Goal: Find specific page/section: Find specific page/section

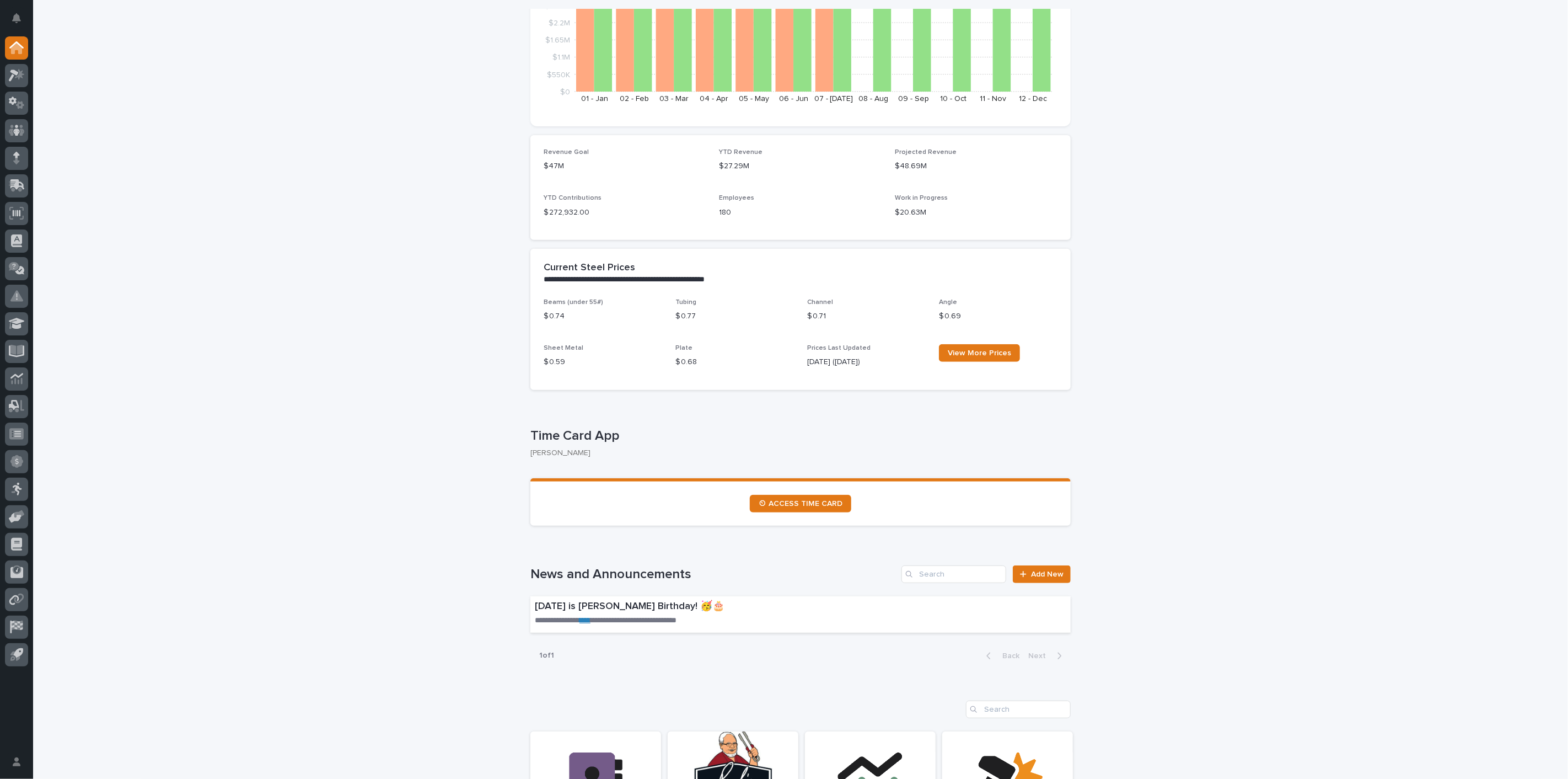
scroll to position [61, 0]
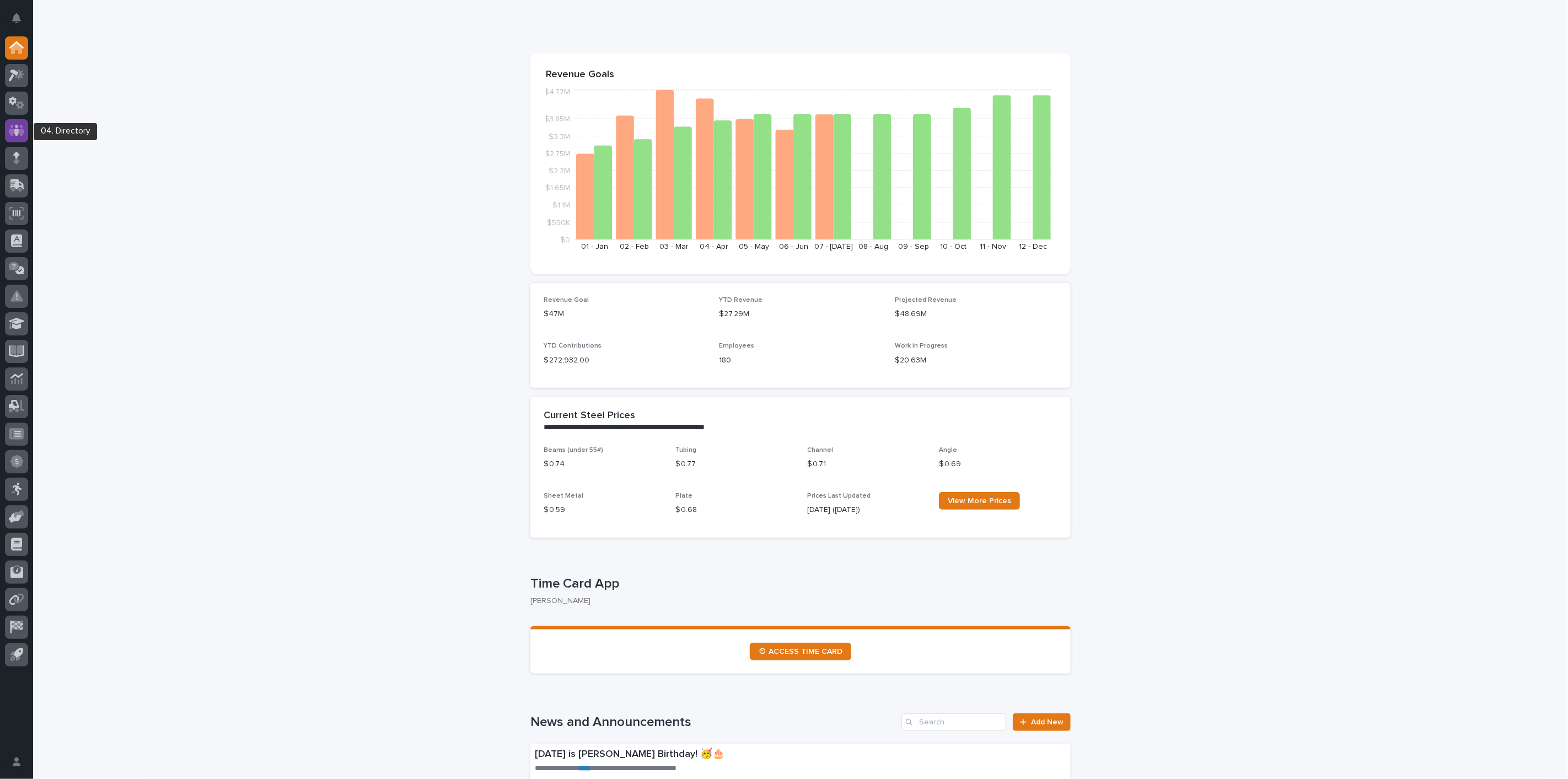
click at [19, 130] on icon at bounding box center [17, 131] width 16 height 13
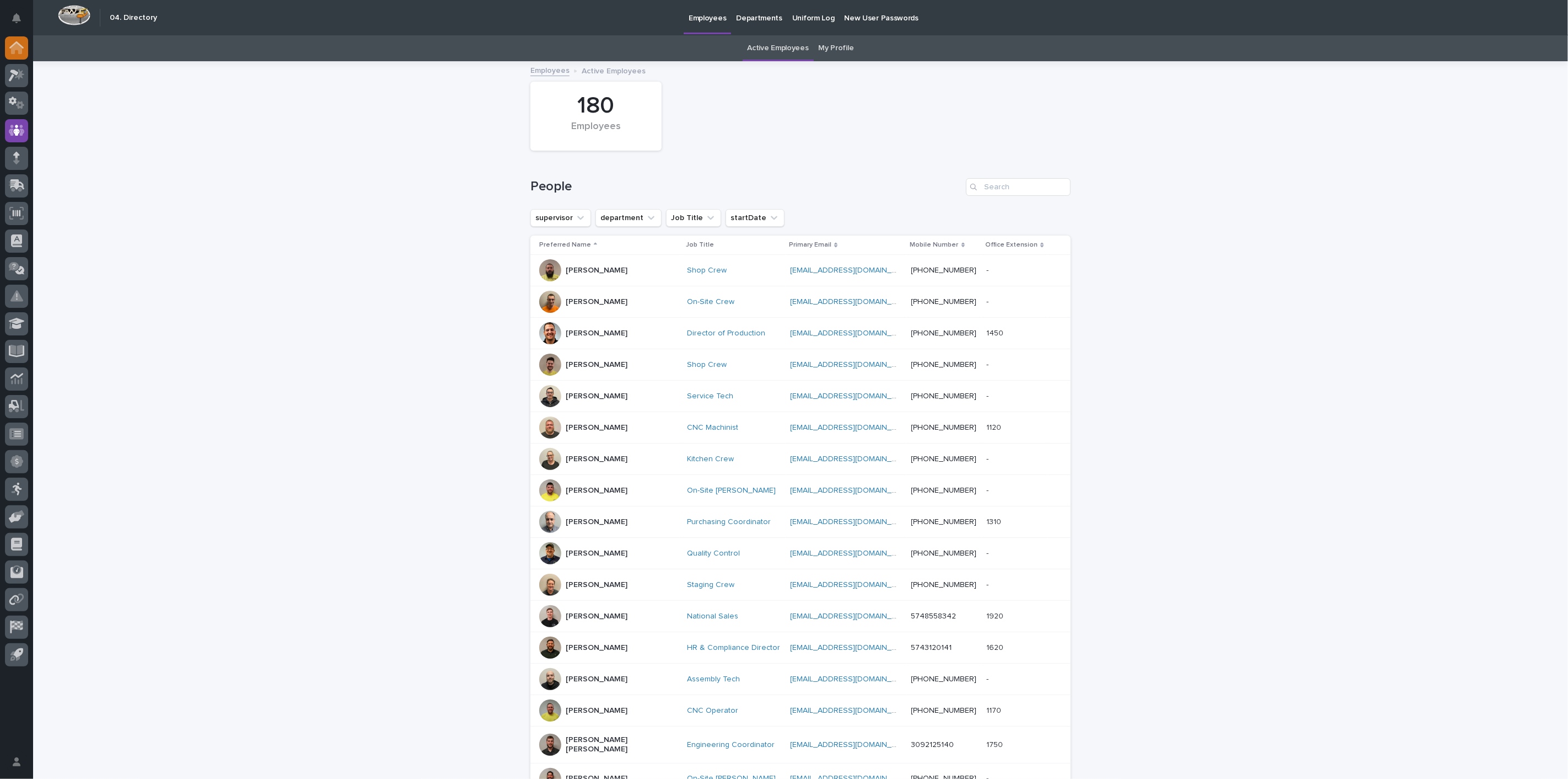
click at [12, 51] on icon at bounding box center [16, 48] width 11 height 11
